Goal: Navigation & Orientation: Find specific page/section

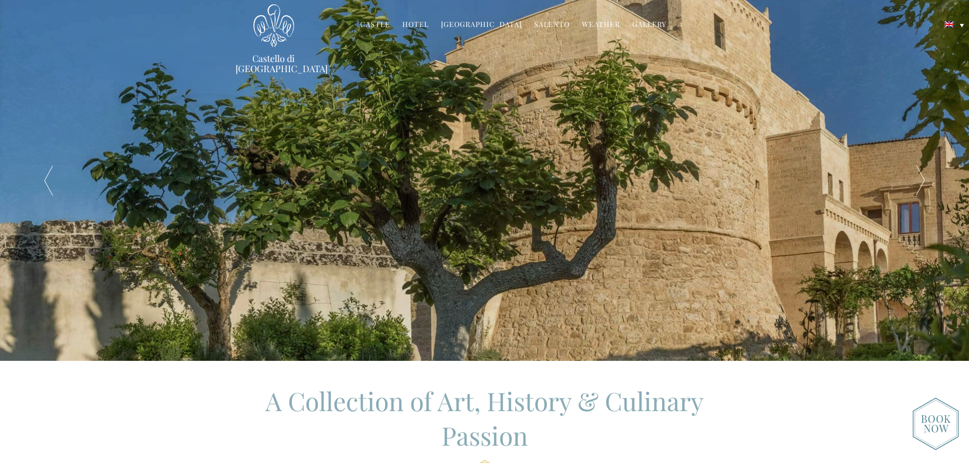
click at [416, 25] on link "Hotel" at bounding box center [415, 25] width 26 height 12
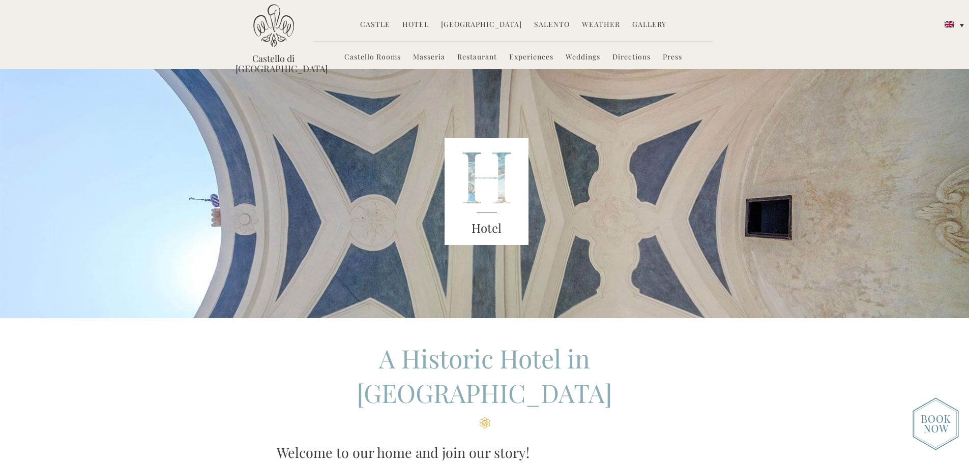
click at [366, 56] on link "Castello Rooms" at bounding box center [372, 58] width 56 height 12
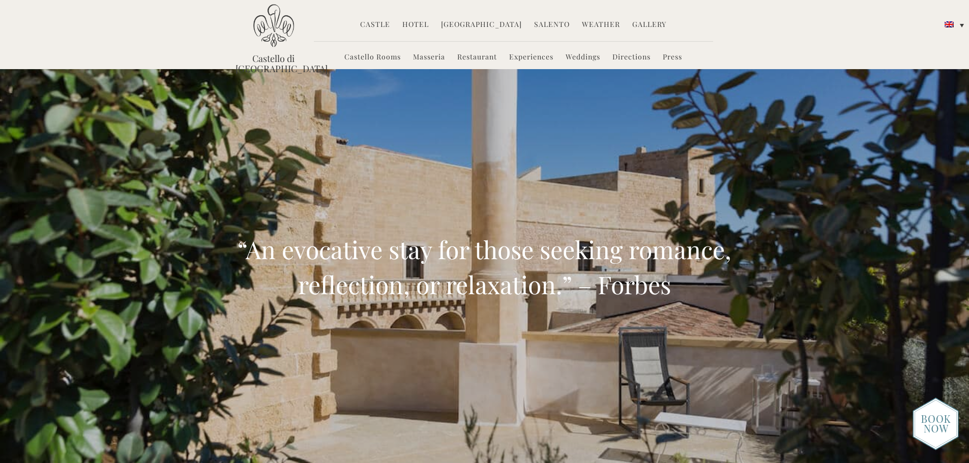
click at [478, 25] on link "[GEOGRAPHIC_DATA]" at bounding box center [481, 25] width 81 height 12
